Goal: Information Seeking & Learning: Find specific fact

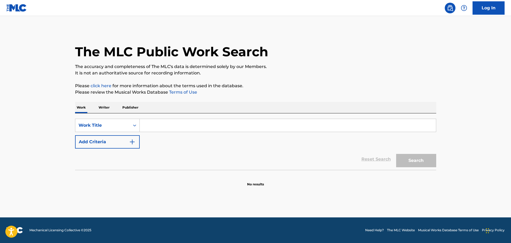
click at [183, 122] on input "Search Form" at bounding box center [288, 125] width 296 height 13
paste input "Natural Man"
type input "Natural Man"
click at [109, 143] on button "Add Criteria" at bounding box center [107, 141] width 65 height 13
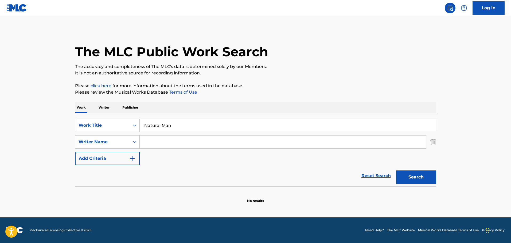
click at [160, 141] on input "Search Form" at bounding box center [283, 142] width 286 height 13
paste input "[PERSON_NAME]"
type input "[PERSON_NAME]"
click at [423, 178] on button "Search" at bounding box center [416, 177] width 40 height 13
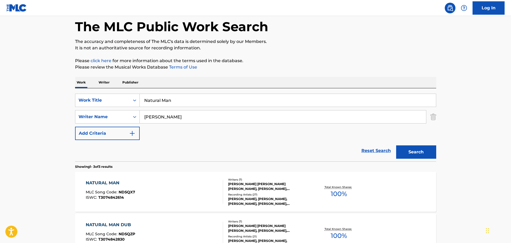
scroll to position [80, 0]
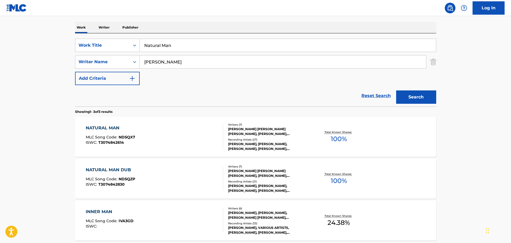
click at [107, 128] on div "NATURAL MAN" at bounding box center [110, 128] width 49 height 6
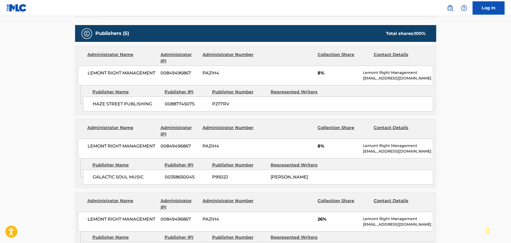
scroll to position [267, 0]
drag, startPoint x: 271, startPoint y: 176, endPoint x: 327, endPoint y: 180, distance: 56.4
click at [327, 180] on div "GALACTIC SOUL MUSIC 00358650045 P9502J [PERSON_NAME]" at bounding box center [258, 177] width 350 height 15
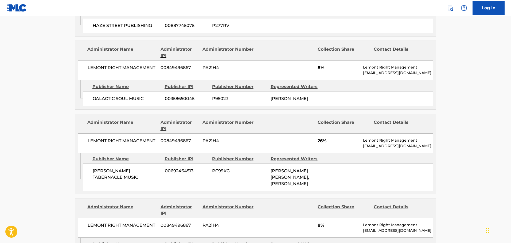
scroll to position [347, 0]
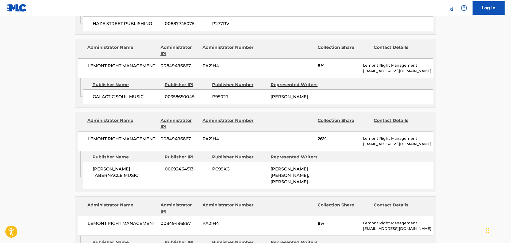
click at [272, 169] on span "[PERSON_NAME] [PERSON_NAME], [PERSON_NAME]" at bounding box center [289, 176] width 38 height 18
drag, startPoint x: 270, startPoint y: 168, endPoint x: 332, endPoint y: 191, distance: 65.2
click at [332, 190] on div "[PERSON_NAME] TABERNACLE MUSIC 00692464513 PC99KG [PERSON_NAME] [PERSON_NAME], …" at bounding box center [258, 176] width 350 height 28
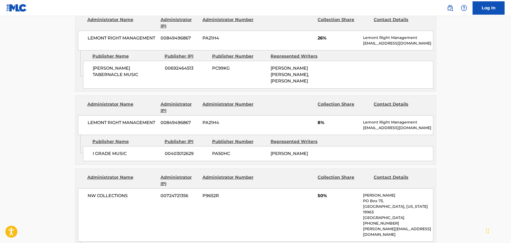
scroll to position [454, 0]
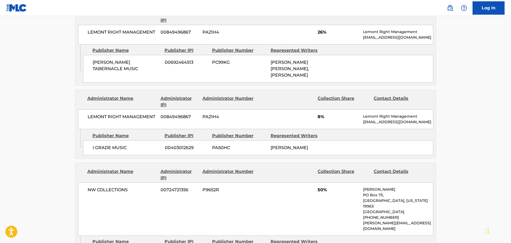
drag, startPoint x: 270, startPoint y: 156, endPoint x: 319, endPoint y: 159, distance: 48.9
click at [319, 155] on div "I GRADE MUSIC 00403012629 PA50HC [PERSON_NAME]" at bounding box center [258, 147] width 350 height 15
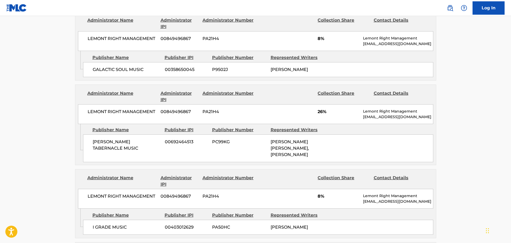
scroll to position [374, 0]
drag, startPoint x: 272, startPoint y: 140, endPoint x: 313, endPoint y: 167, distance: 48.4
click at [313, 163] on div "[PERSON_NAME] TABERNACLE MUSIC 00692464513 PC99KG [PERSON_NAME] [PERSON_NAME], …" at bounding box center [258, 149] width 350 height 28
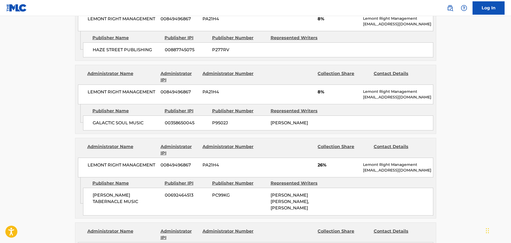
scroll to position [320, 0]
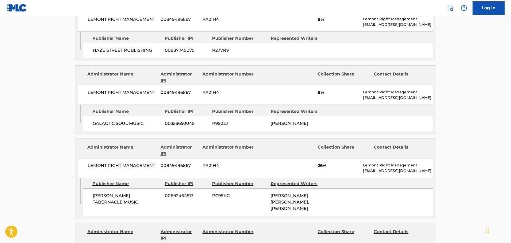
drag, startPoint x: 271, startPoint y: 119, endPoint x: 320, endPoint y: 129, distance: 49.2
click at [320, 129] on div "GALACTIC SOUL MUSIC 00358650045 P9502J [PERSON_NAME]" at bounding box center [258, 123] width 350 height 15
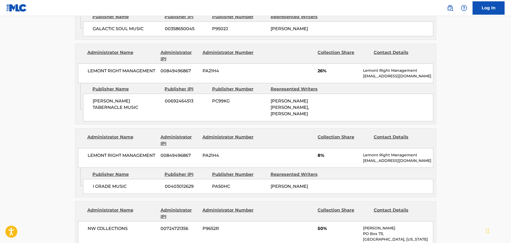
scroll to position [454, 0]
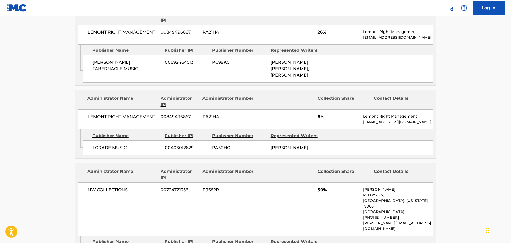
drag, startPoint x: 318, startPoint y: 153, endPoint x: 265, endPoint y: 149, distance: 53.6
click at [265, 149] on div "I GRADE MUSIC 00403012629 PA50HC [PERSON_NAME]" at bounding box center [258, 147] width 350 height 15
drag, startPoint x: 327, startPoint y: 84, endPoint x: 270, endPoint y: 53, distance: 65.0
click at [270, 53] on div "Publisher Name Publisher IPI Publisher Number Represented Writers [PERSON_NAME]…" at bounding box center [259, 64] width 353 height 38
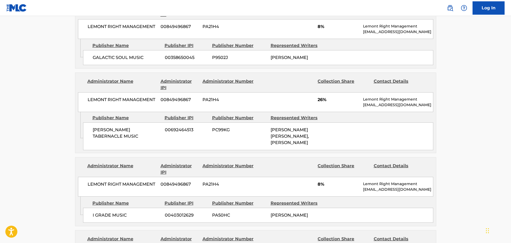
scroll to position [374, 0]
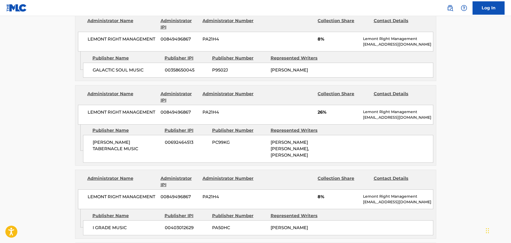
drag, startPoint x: 329, startPoint y: 73, endPoint x: 271, endPoint y: 72, distance: 57.4
click at [271, 72] on div "GALACTIC SOUL MUSIC 00358650045 P9502J [PERSON_NAME]" at bounding box center [258, 70] width 350 height 15
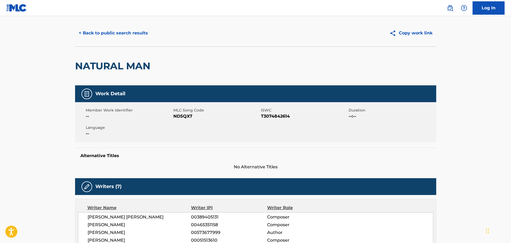
scroll to position [0, 0]
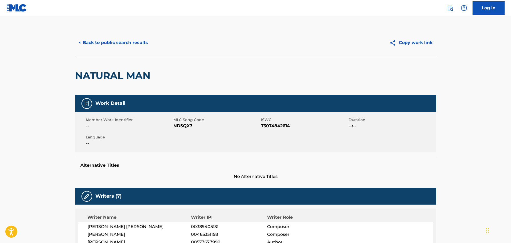
click at [123, 43] on button "< Back to public search results" at bounding box center [113, 42] width 77 height 13
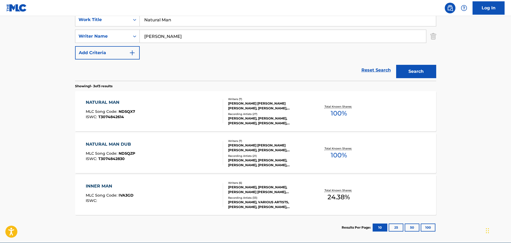
scroll to position [131, 0]
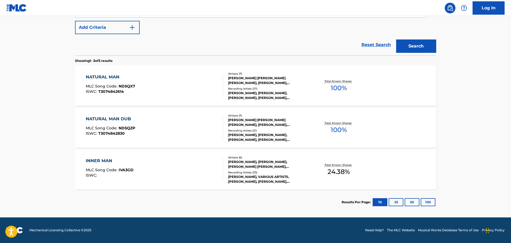
click at [122, 118] on div "NATURAL MAN DUB" at bounding box center [110, 119] width 49 height 6
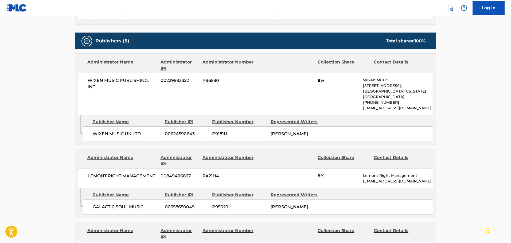
scroll to position [267, 0]
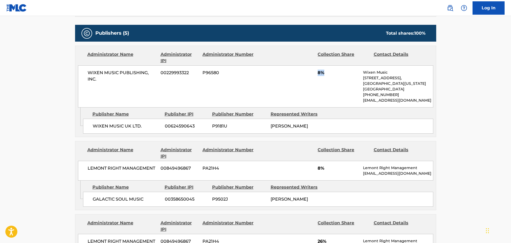
drag, startPoint x: 329, startPoint y: 72, endPoint x: 307, endPoint y: 77, distance: 22.4
click at [307, 77] on div "WIXEN MUSIC PUBLISHING, INC. 00229993322 P96580 8% Wixen Music [STREET_ADDRESS]…" at bounding box center [255, 86] width 355 height 42
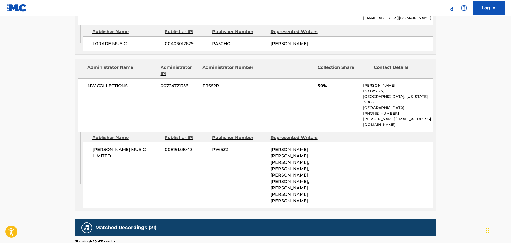
scroll to position [587, 0]
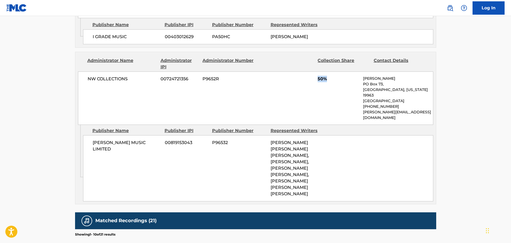
drag, startPoint x: 327, startPoint y: 90, endPoint x: 308, endPoint y: 91, distance: 19.0
click at [308, 91] on div "NW COLLECTIONS 00724721356 P9652R 50% [PERSON_NAME] [STREET_ADDRESS][US_STATE] …" at bounding box center [255, 98] width 355 height 53
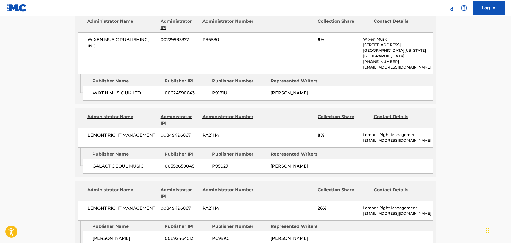
scroll to position [320, 0]
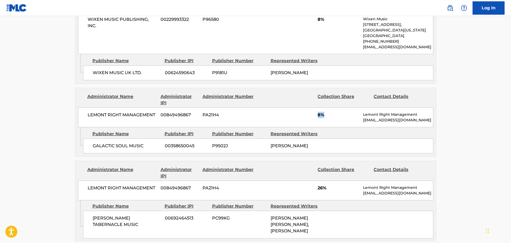
drag, startPoint x: 324, startPoint y: 119, endPoint x: 304, endPoint y: 124, distance: 20.2
click at [304, 124] on div "LEMONT RIGHT MANAGEMENT 00849496867 PA21H4 8% Lemont Right Management [EMAIL_AD…" at bounding box center [255, 118] width 355 height 20
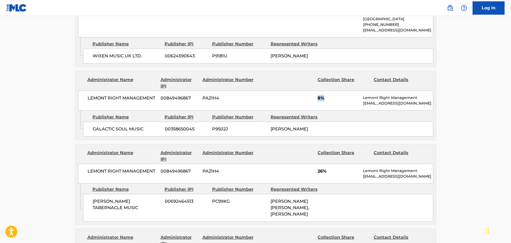
scroll to position [374, 0]
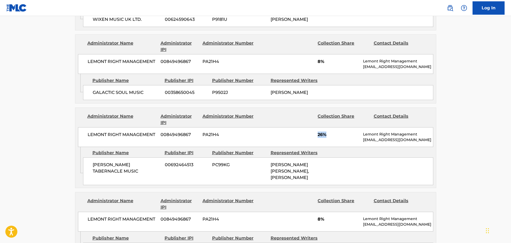
drag, startPoint x: 332, startPoint y: 141, endPoint x: 312, endPoint y: 143, distance: 19.6
click at [312, 143] on div "LEMONT RIGHT MANAGEMENT 00849496867 PA21H4 26% Lemont Right Management [EMAIL_A…" at bounding box center [255, 137] width 355 height 20
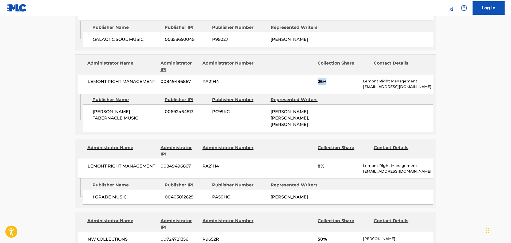
scroll to position [427, 0]
drag, startPoint x: 336, startPoint y: 175, endPoint x: 301, endPoint y: 178, distance: 35.1
click at [301, 178] on div "LEMONT RIGHT MANAGEMENT 00849496867 PA21H4 8% Lemont Right Management [EMAIL_AD…" at bounding box center [255, 169] width 355 height 20
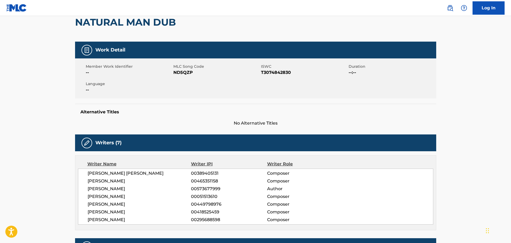
scroll to position [0, 0]
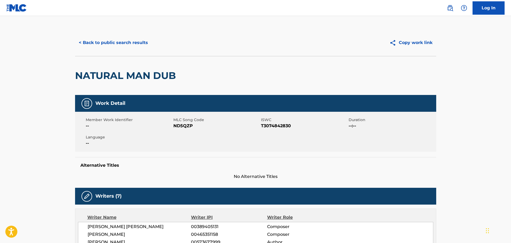
click at [121, 45] on button "< Back to public search results" at bounding box center [113, 42] width 77 height 13
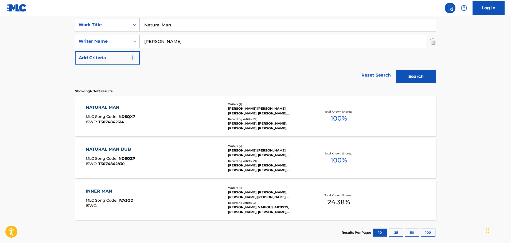
click at [92, 104] on div "NATURAL MAN MLC Song Code : ND5QX7 ISWC : T3074842614 Writers ( 7 ) [PERSON_NAM…" at bounding box center [255, 116] width 361 height 40
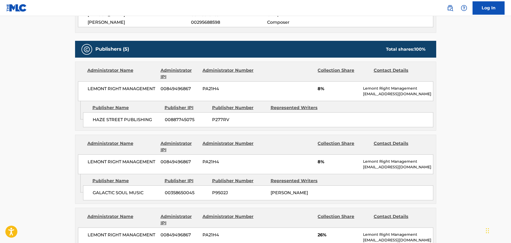
scroll to position [267, 0]
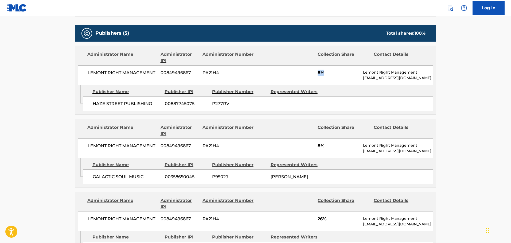
drag, startPoint x: 324, startPoint y: 74, endPoint x: 313, endPoint y: 114, distance: 40.9
click at [291, 86] on div "Administrator Name Administrator IPI Administrator Number Collection Share Cont…" at bounding box center [255, 80] width 361 height 69
drag, startPoint x: 338, startPoint y: 139, endPoint x: 314, endPoint y: 143, distance: 24.4
click at [315, 143] on div "LEMONT RIGHT MANAGEMENT 00849496867 PA21H4 8% Lemont Right Management [EMAIL_AD…" at bounding box center [255, 149] width 355 height 20
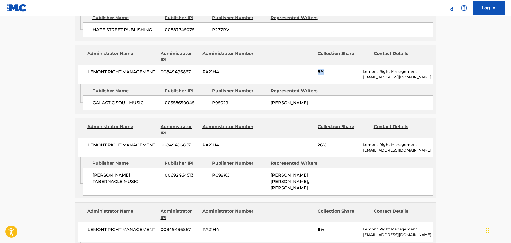
scroll to position [347, 0]
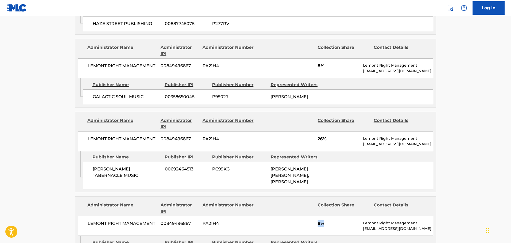
drag, startPoint x: 335, startPoint y: 230, endPoint x: 297, endPoint y: 230, distance: 38.2
click at [297, 230] on div "LEMONT RIGHT MANAGEMENT 00849496867 PA21H4 8% Lemont Right Management [EMAIL_AD…" at bounding box center [255, 226] width 355 height 20
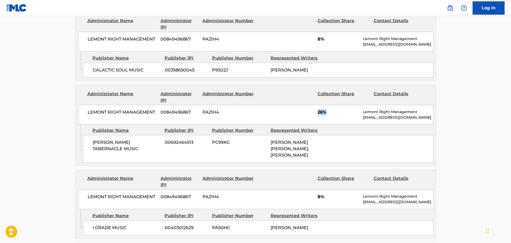
drag, startPoint x: 337, startPoint y: 113, endPoint x: 293, endPoint y: 116, distance: 44.5
click at [293, 116] on div "LEMONT RIGHT MANAGEMENT 00849496867 PA21H4 26% Lemont Right Management [EMAIL_A…" at bounding box center [255, 115] width 355 height 20
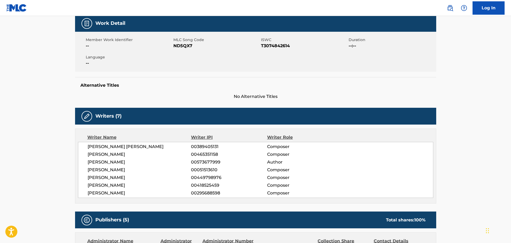
scroll to position [0, 0]
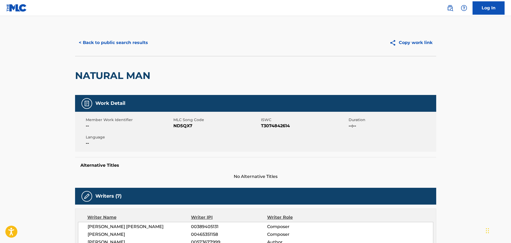
click at [119, 45] on button "< Back to public search results" at bounding box center [113, 42] width 77 height 13
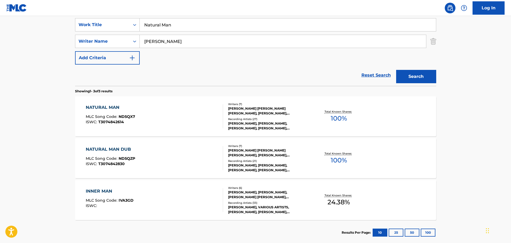
click at [120, 151] on div "NATURAL MAN DUB" at bounding box center [110, 149] width 49 height 6
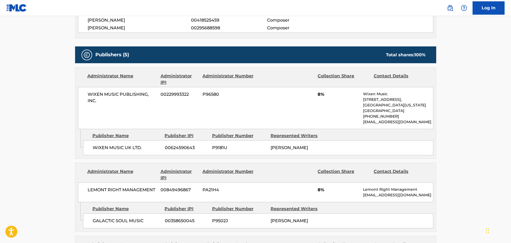
scroll to position [267, 0]
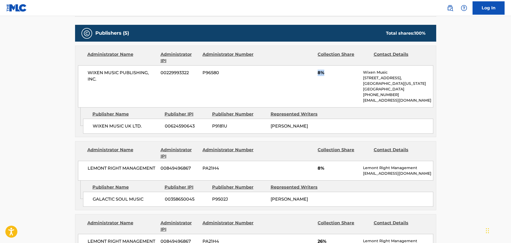
drag, startPoint x: 328, startPoint y: 72, endPoint x: 316, endPoint y: 72, distance: 11.8
click at [316, 72] on div "WIXEN MUSIC PUBLISHING, INC. 00229993322 P96580 8% Wixen Music [STREET_ADDRESS]…" at bounding box center [255, 86] width 355 height 42
drag, startPoint x: 294, startPoint y: 131, endPoint x: 270, endPoint y: 124, distance: 24.9
click at [270, 124] on div "[PERSON_NAME]" at bounding box center [297, 126] width 54 height 6
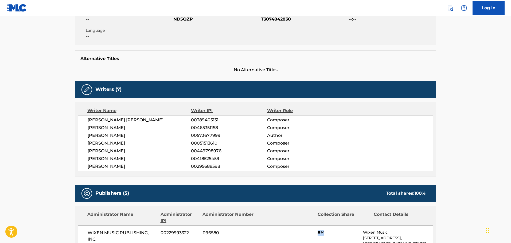
scroll to position [0, 0]
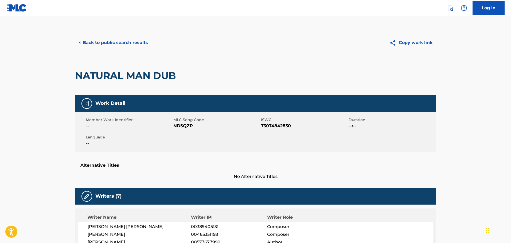
click at [124, 46] on button "< Back to public search results" at bounding box center [113, 42] width 77 height 13
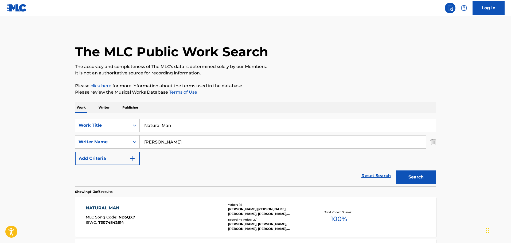
scroll to position [101, 0]
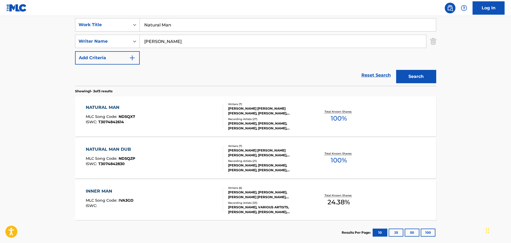
click at [105, 108] on div "NATURAL MAN" at bounding box center [110, 107] width 49 height 6
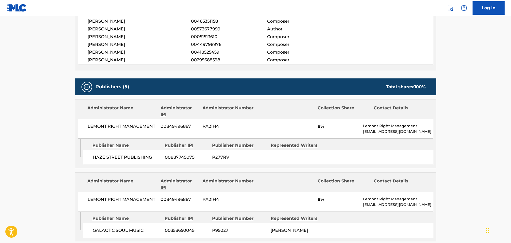
scroll to position [214, 0]
drag, startPoint x: 329, startPoint y: 127, endPoint x: 315, endPoint y: 130, distance: 14.8
click at [315, 130] on div "LEMONT RIGHT MANAGEMENT 00849496867 PA21H4 8% Lemont Right Management [EMAIL_AD…" at bounding box center [255, 129] width 355 height 20
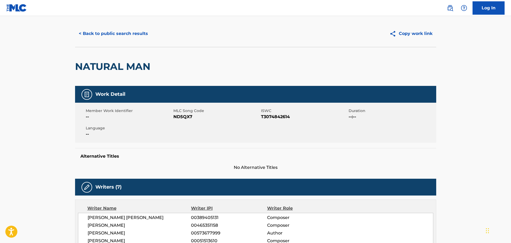
scroll to position [0, 0]
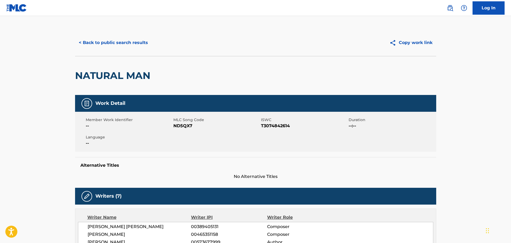
click at [118, 39] on button "< Back to public search results" at bounding box center [113, 42] width 77 height 13
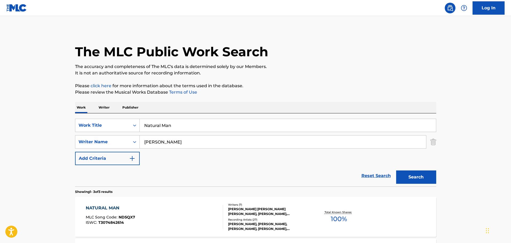
scroll to position [101, 0]
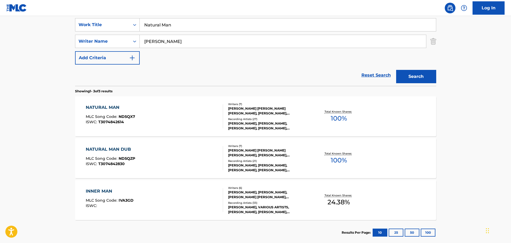
click at [112, 151] on div "NATURAL MAN DUB" at bounding box center [110, 149] width 49 height 6
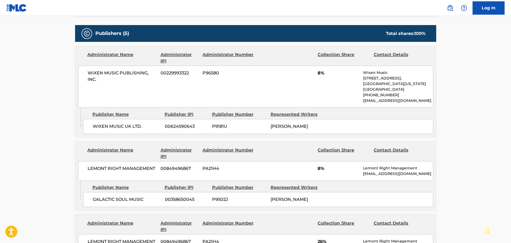
scroll to position [267, 0]
drag, startPoint x: 329, startPoint y: 75, endPoint x: 302, endPoint y: 91, distance: 31.8
click at [302, 91] on div "WIXEN MUSIC PUBLISHING, INC. 00229993322 P96580 8% Wixen Music [STREET_ADDRESS]…" at bounding box center [255, 86] width 355 height 42
drag, startPoint x: 296, startPoint y: 131, endPoint x: 274, endPoint y: 124, distance: 23.2
click at [274, 124] on div "[PERSON_NAME]" at bounding box center [297, 126] width 54 height 6
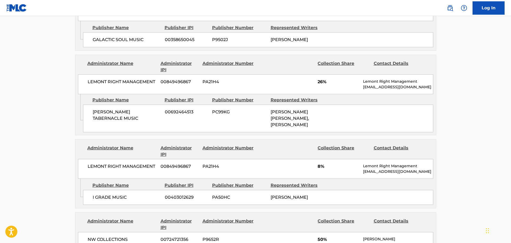
scroll to position [427, 0]
drag, startPoint x: 334, startPoint y: 179, endPoint x: 289, endPoint y: 175, distance: 45.9
click at [290, 176] on div "LEMONT RIGHT MANAGEMENT 00849496867 PA21H4 8% Lemont Right Management [EMAIL_AD…" at bounding box center [255, 169] width 355 height 20
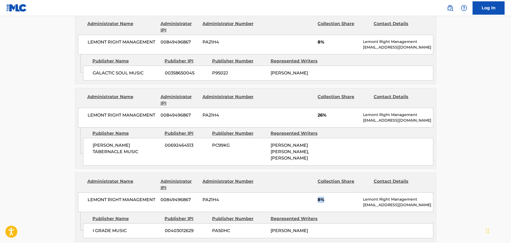
scroll to position [374, 0]
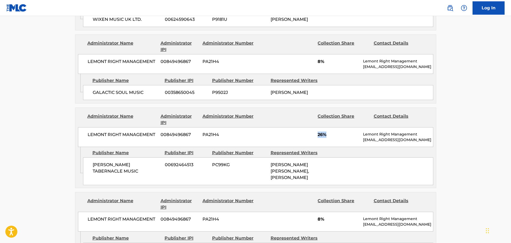
drag, startPoint x: 333, startPoint y: 145, endPoint x: 306, endPoint y: 141, distance: 26.8
click at [307, 142] on div "LEMONT RIGHT MANAGEMENT 00849496867 PA21H4 26% Lemont Right Management [EMAIL_A…" at bounding box center [255, 137] width 355 height 20
drag, startPoint x: 327, startPoint y: 68, endPoint x: 288, endPoint y: 65, distance: 39.7
click at [288, 65] on div "LEMONT RIGHT MANAGEMENT 00849496867 PA21H4 8% Lemont Right Management [EMAIL_AD…" at bounding box center [255, 64] width 355 height 20
click at [462, 141] on main "< Back to public search results Copy work link NATURAL MAN DUB Work Detail Memb…" at bounding box center [255, 133] width 511 height 983
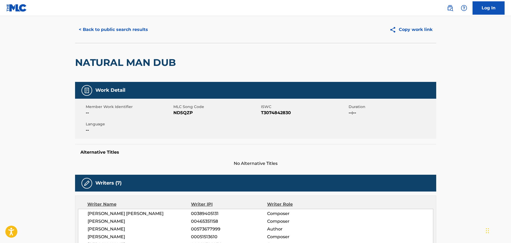
scroll to position [0, 0]
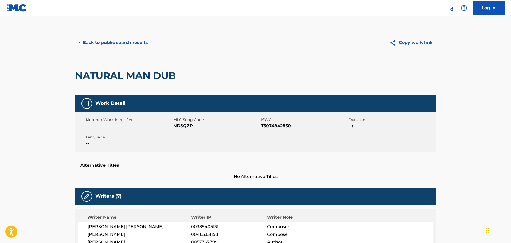
click at [134, 44] on button "< Back to public search results" at bounding box center [113, 42] width 77 height 13
